Goal: Task Accomplishment & Management: Complete application form

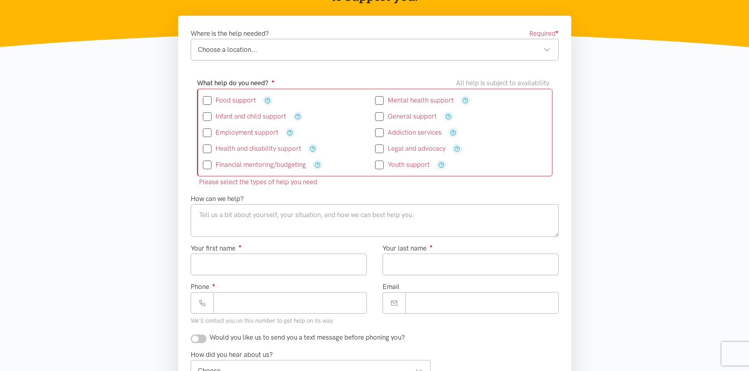
click at [463, 48] on div "Choose a location..." at bounding box center [374, 49] width 352 height 11
drag, startPoint x: 221, startPoint y: 167, endPoint x: 187, endPoint y: 162, distance: 34.7
click at [207, 100] on input "Food support" at bounding box center [229, 100] width 53 height 7
checkbox input "true"
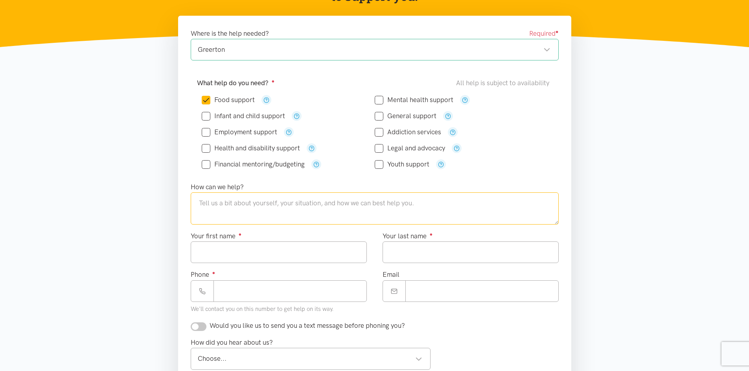
drag, startPoint x: 204, startPoint y: 204, endPoint x: 376, endPoint y: 269, distance: 183.6
click at [205, 204] on textarea at bounding box center [375, 209] width 368 height 32
type textarea "Hi there, Im needing some help with [DOMAIN_NAME] struggling to afford some sho…"
click at [246, 253] on input "Your first name ●" at bounding box center [279, 253] width 176 height 22
type input "********"
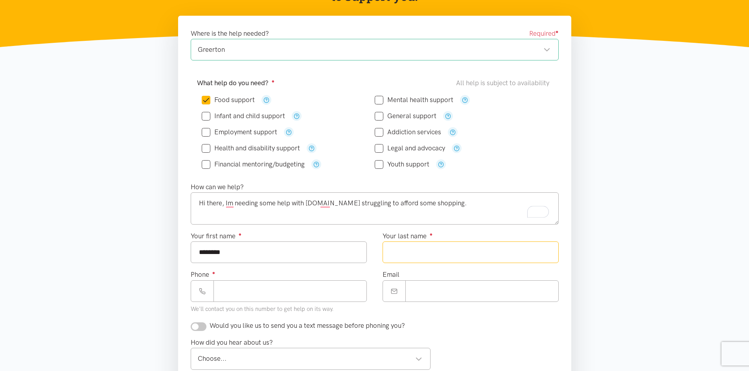
click at [402, 257] on input "Your last name ●" at bounding box center [470, 253] width 176 height 22
type input "***"
click at [218, 298] on input "Phone ●" at bounding box center [289, 292] width 153 height 22
type input "**********"
click at [417, 290] on input "Email" at bounding box center [481, 292] width 153 height 22
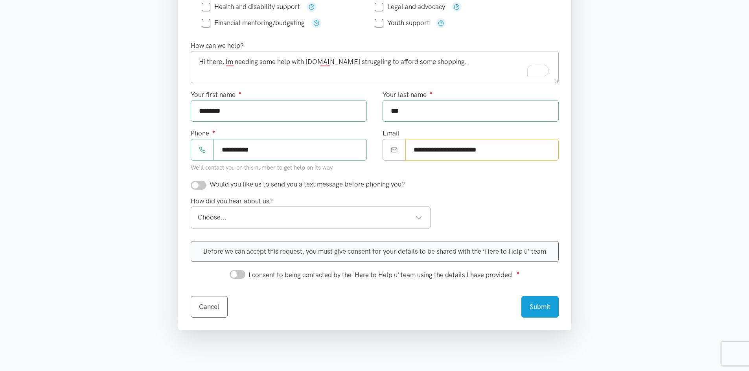
scroll to position [275, 0]
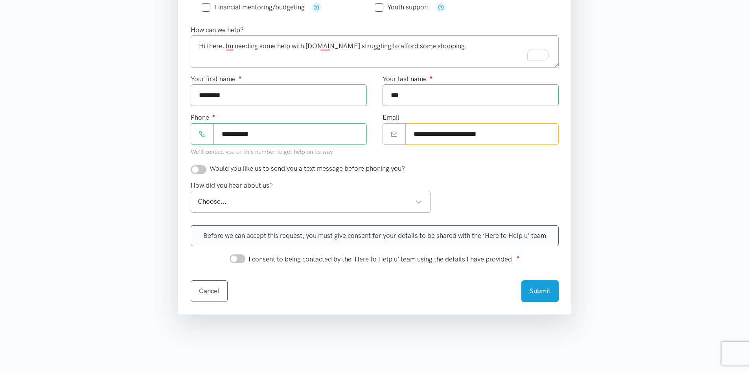
click at [419, 201] on div "Choose..." at bounding box center [310, 201] width 225 height 11
type input "**********"
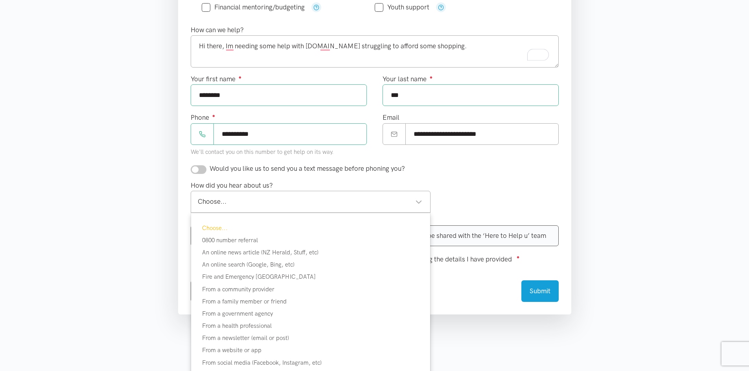
scroll to position [314, 0]
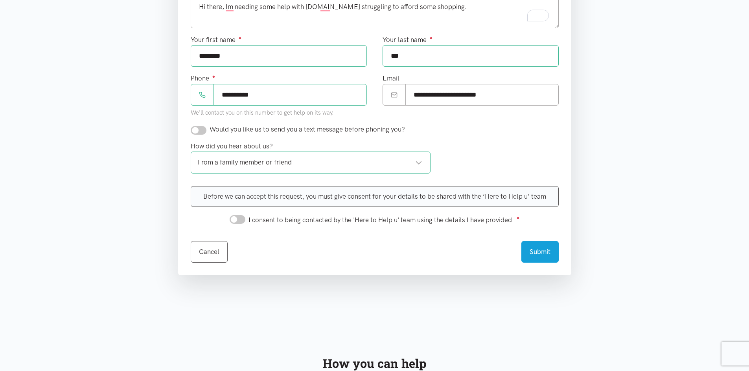
click at [236, 219] on input "I consent to being contacted by the 'Here to Help u' team using the details I h…" at bounding box center [237, 219] width 16 height 9
checkbox input "true"
click at [538, 251] on button "Submit" at bounding box center [539, 251] width 37 height 22
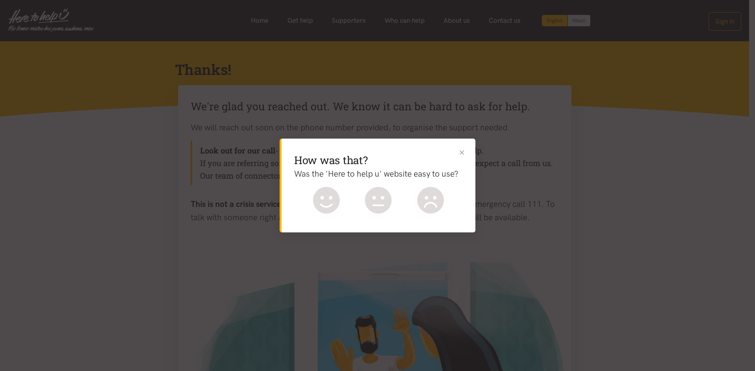
click at [461, 152] on button "Close" at bounding box center [461, 152] width 8 height 8
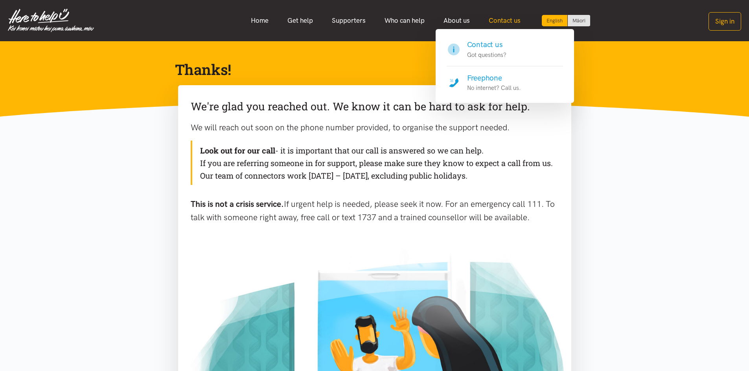
click at [504, 23] on link "Contact us" at bounding box center [504, 20] width 51 height 17
click at [505, 20] on link "Contact us" at bounding box center [504, 20] width 51 height 17
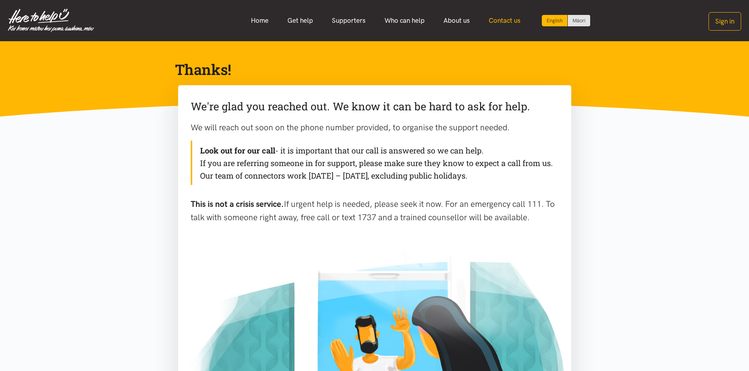
click at [505, 20] on link "Contact us" at bounding box center [504, 20] width 51 height 17
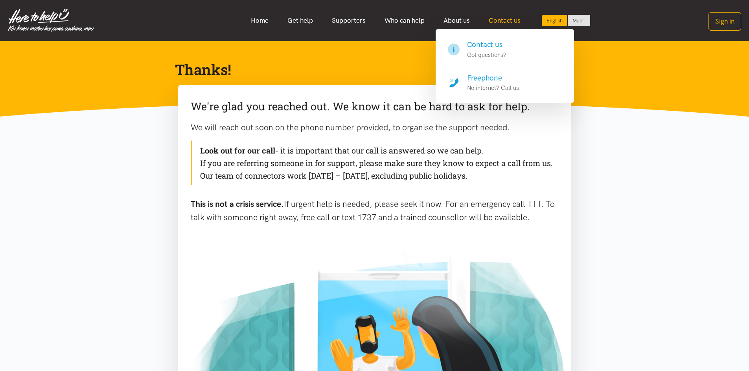
click at [507, 20] on link "Contact us" at bounding box center [504, 20] width 51 height 17
click at [482, 77] on h4 "Freephone" at bounding box center [494, 78] width 54 height 11
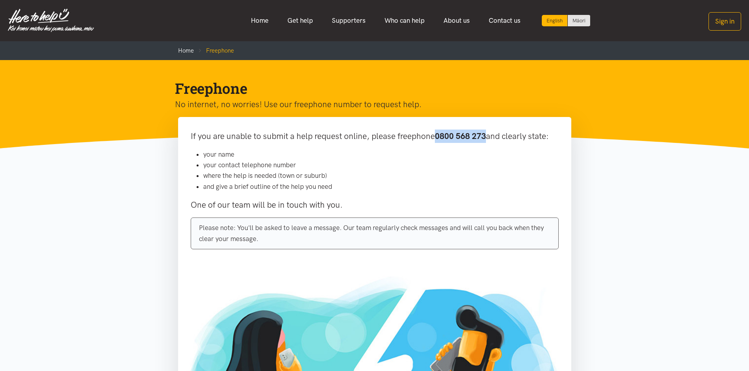
drag, startPoint x: 489, startPoint y: 137, endPoint x: 438, endPoint y: 137, distance: 50.7
click at [438, 137] on p "If you are unable to submit a help request online, please freephone 0800 568 27…" at bounding box center [375, 136] width 368 height 13
